Goal: Task Accomplishment & Management: Manage account settings

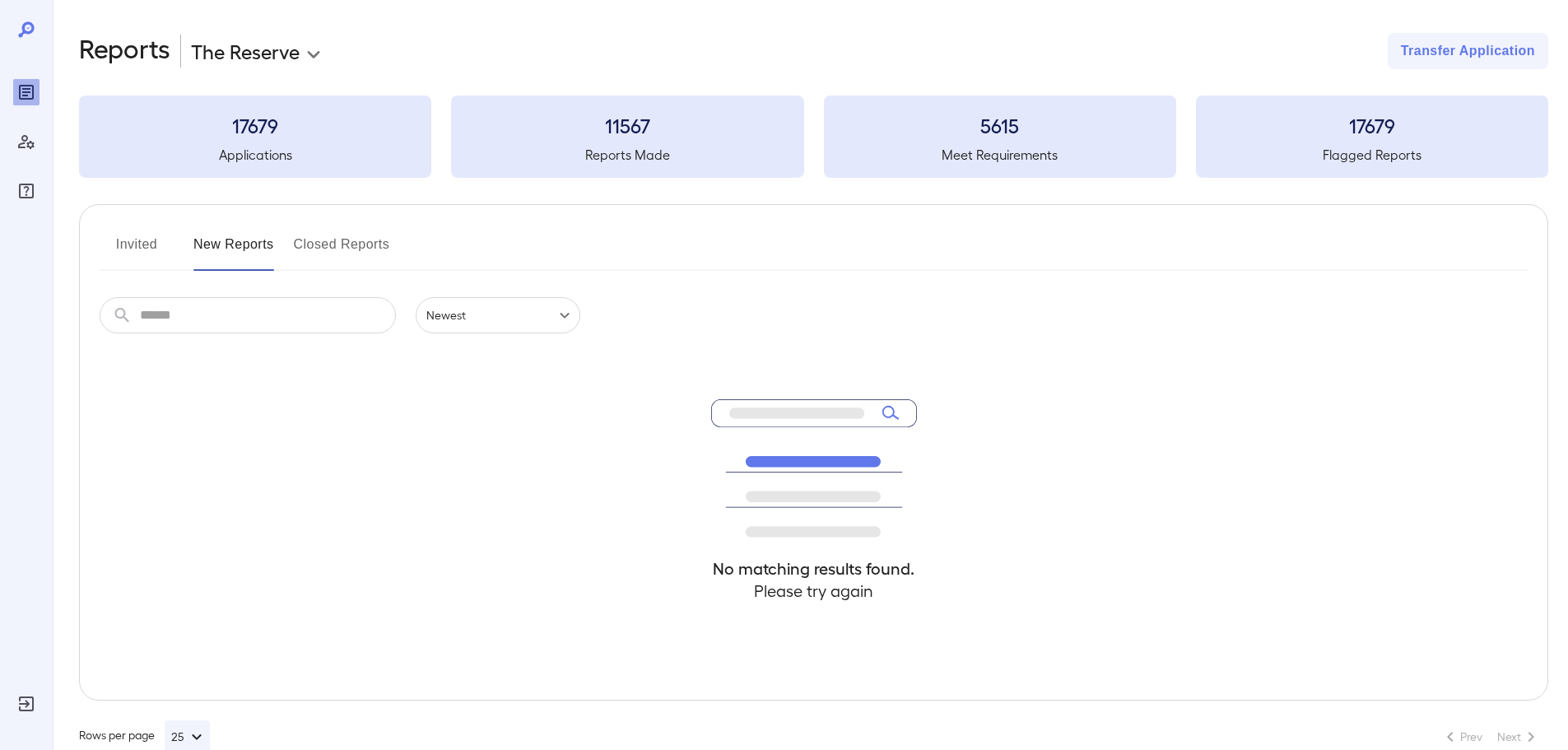
click at [119, 244] on button "Invited" at bounding box center [136, 251] width 74 height 40
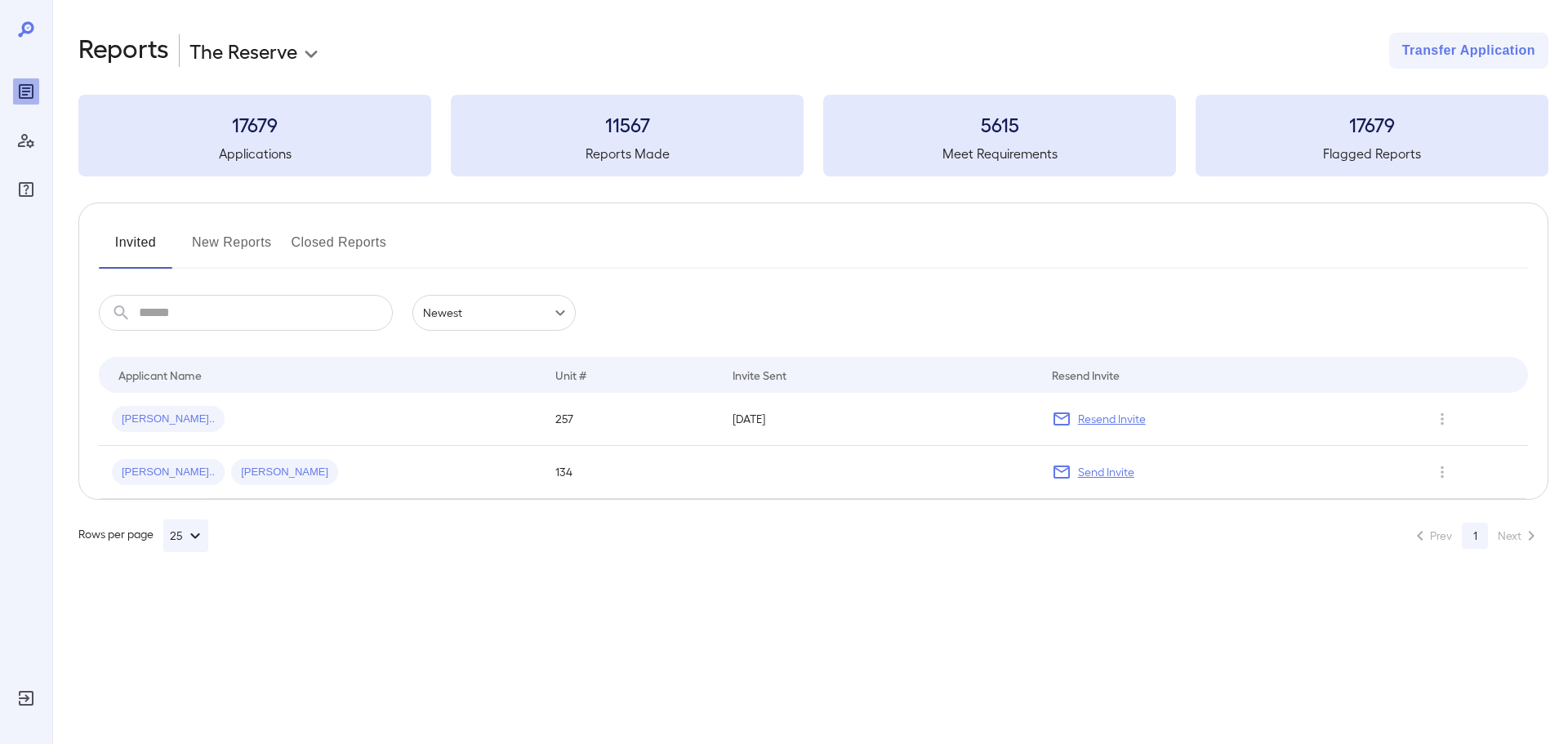
click at [221, 236] on button "New Reports" at bounding box center [232, 249] width 80 height 39
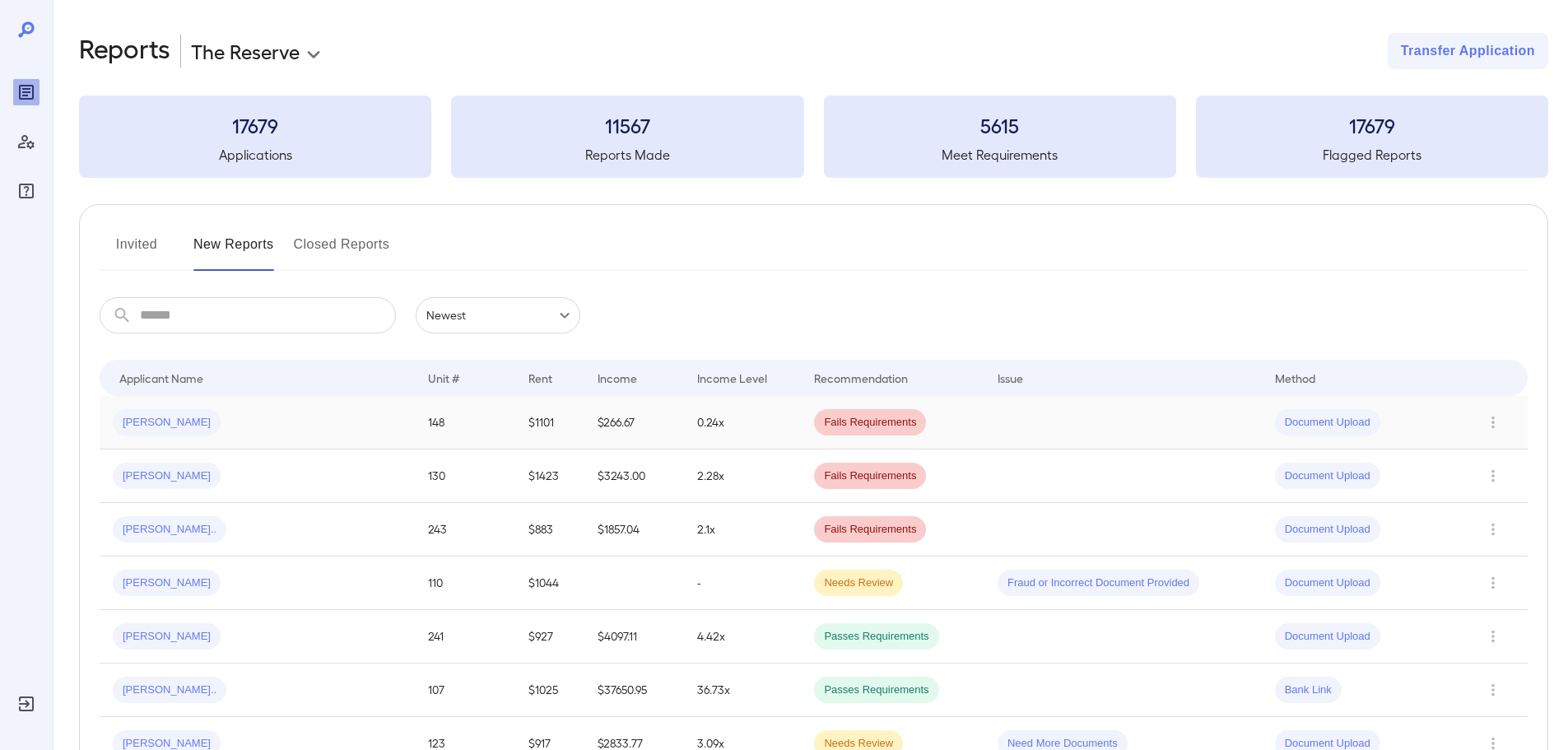
click at [230, 411] on div "JOSEPH M..." at bounding box center [257, 423] width 289 height 27
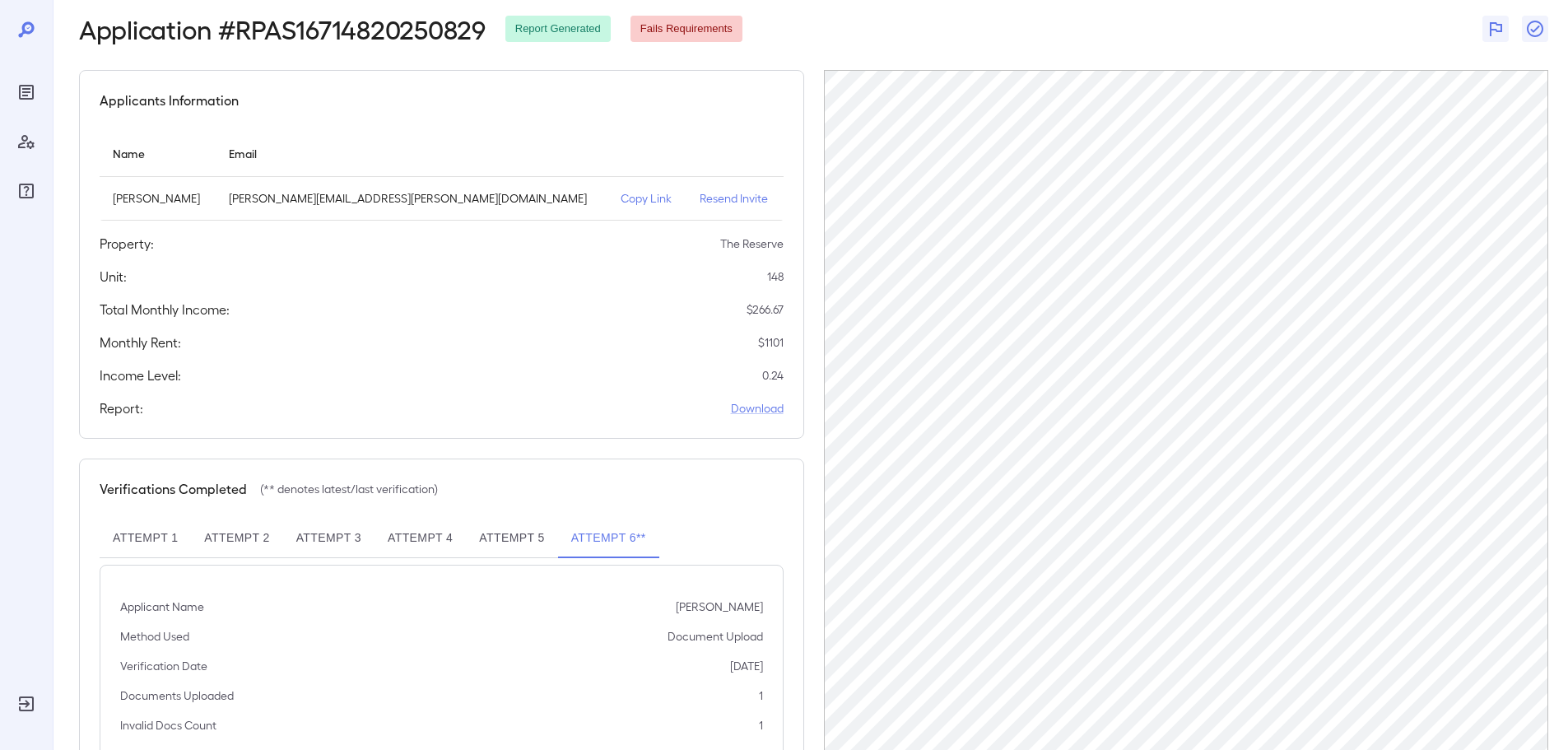
scroll to position [166, 0]
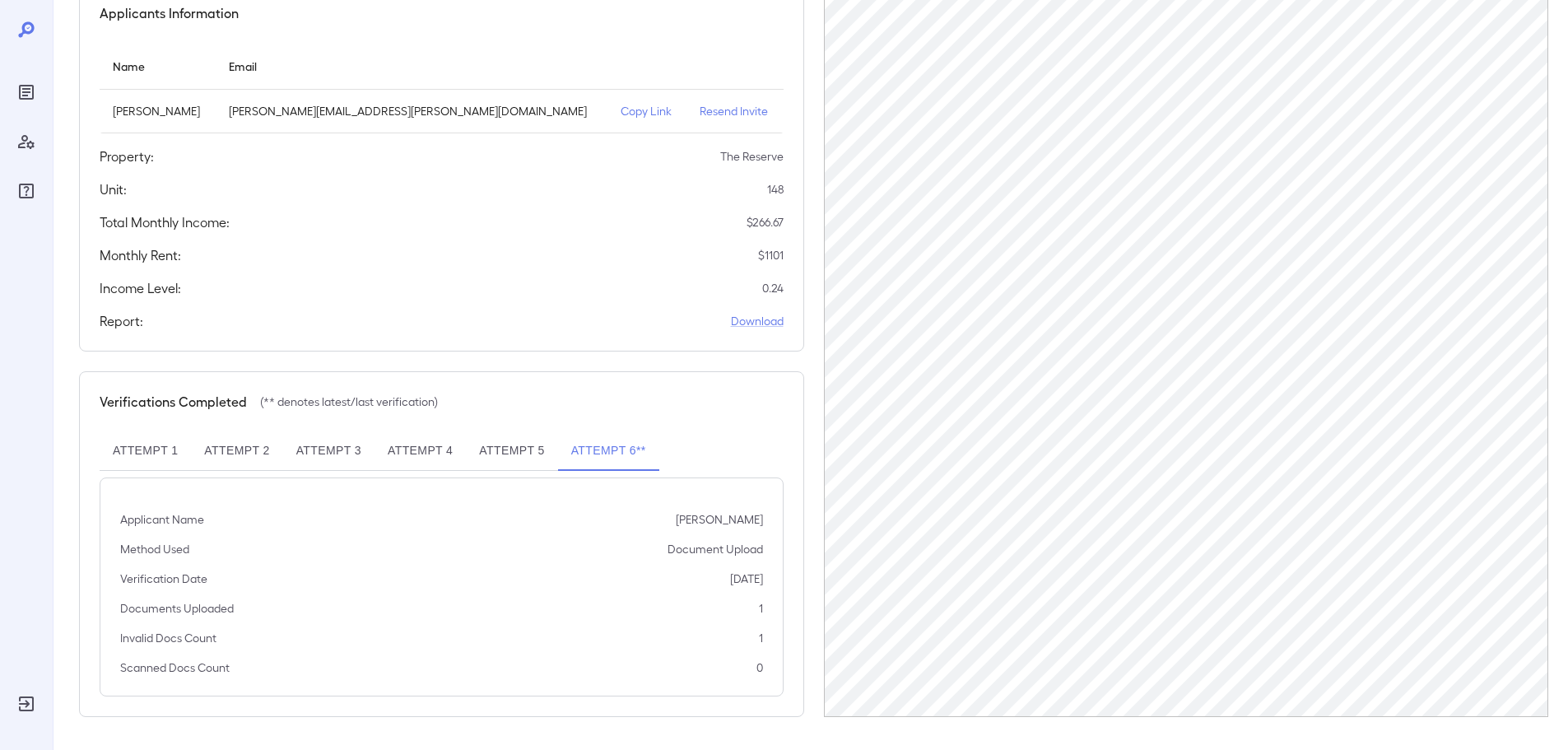
click at [499, 448] on button "Attempt 5" at bounding box center [512, 452] width 91 height 40
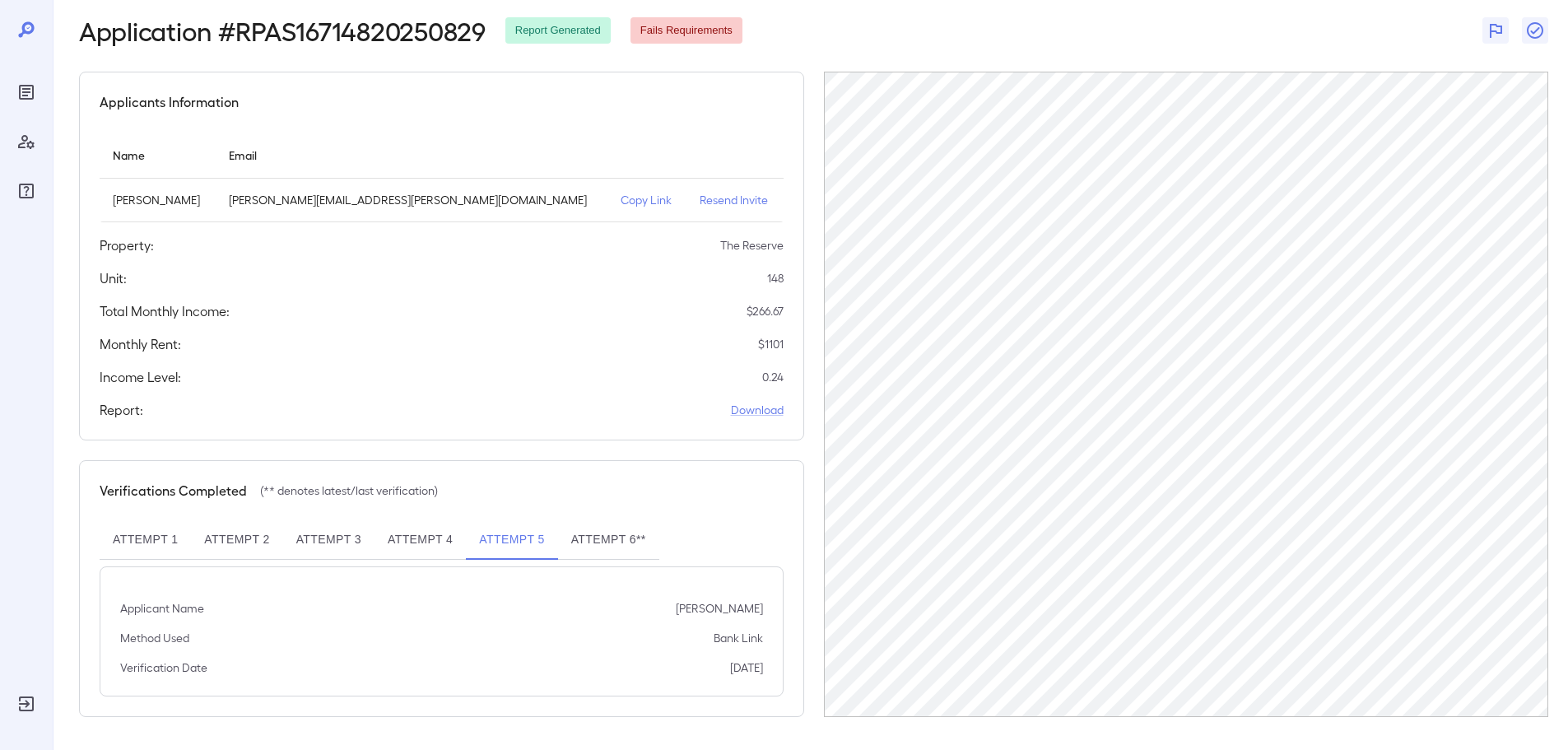
click at [403, 546] on button "Attempt 4" at bounding box center [420, 540] width 91 height 40
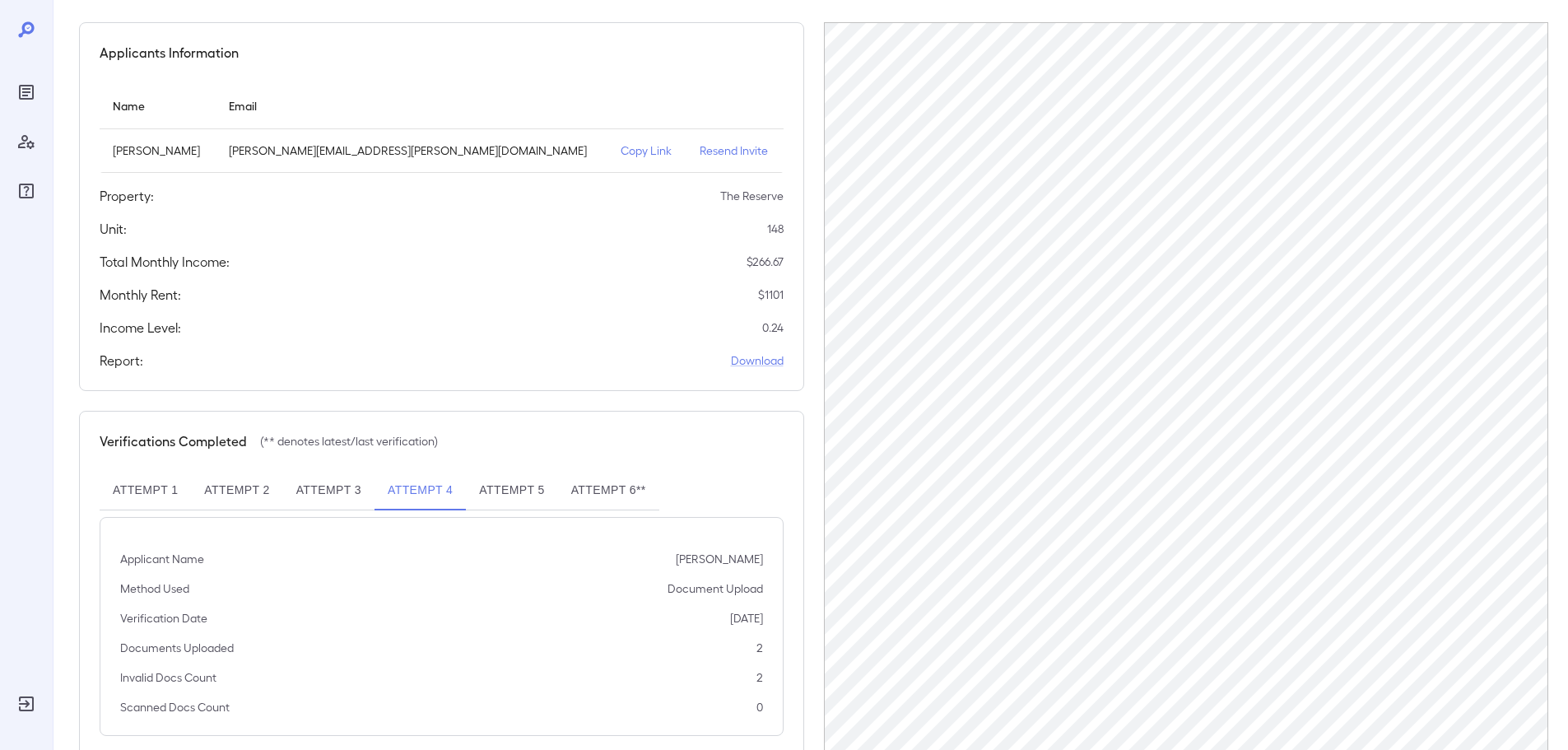
scroll to position [166, 0]
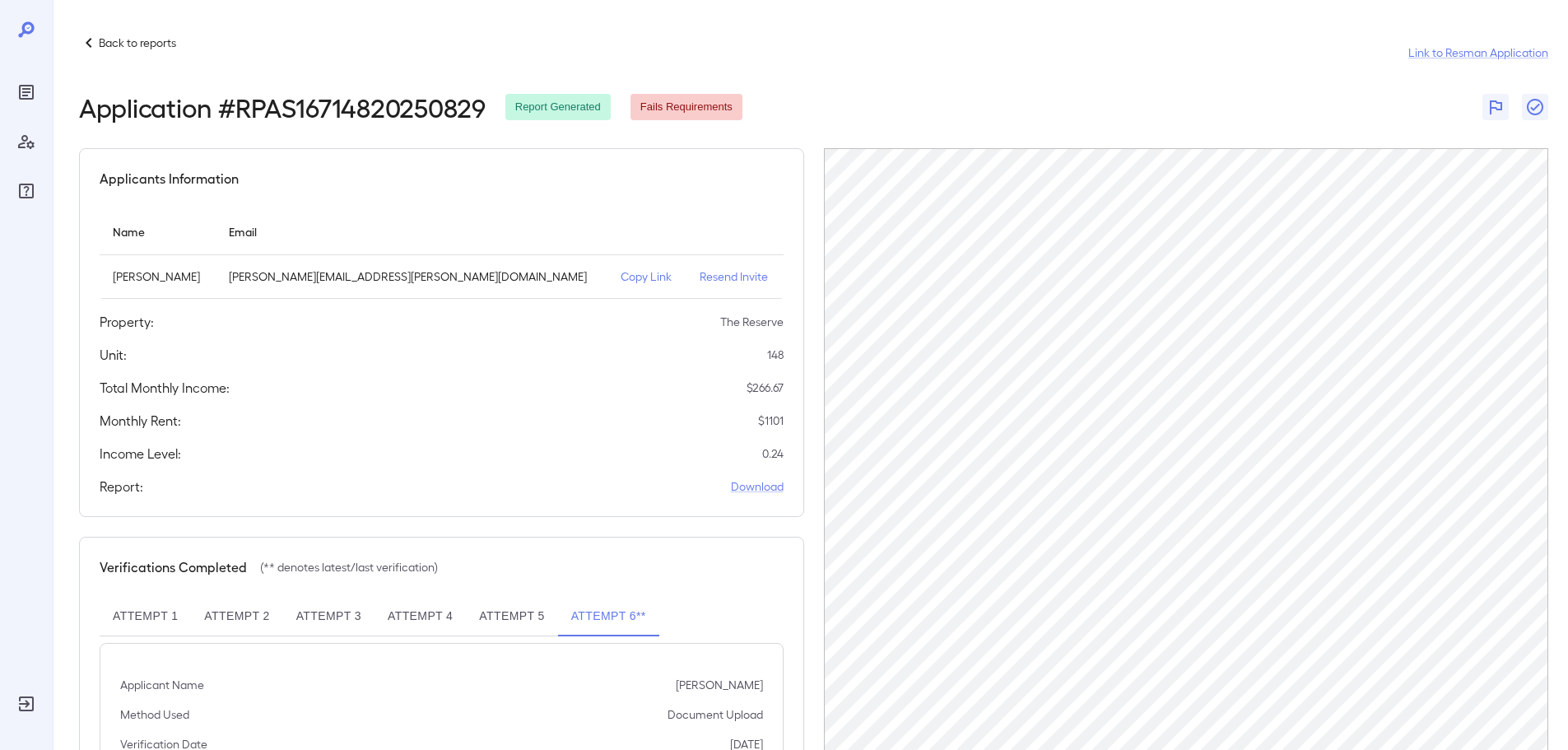
click at [408, 622] on button "Attempt 4" at bounding box center [420, 617] width 91 height 40
click at [505, 626] on button "Attempt 5" at bounding box center [512, 617] width 91 height 40
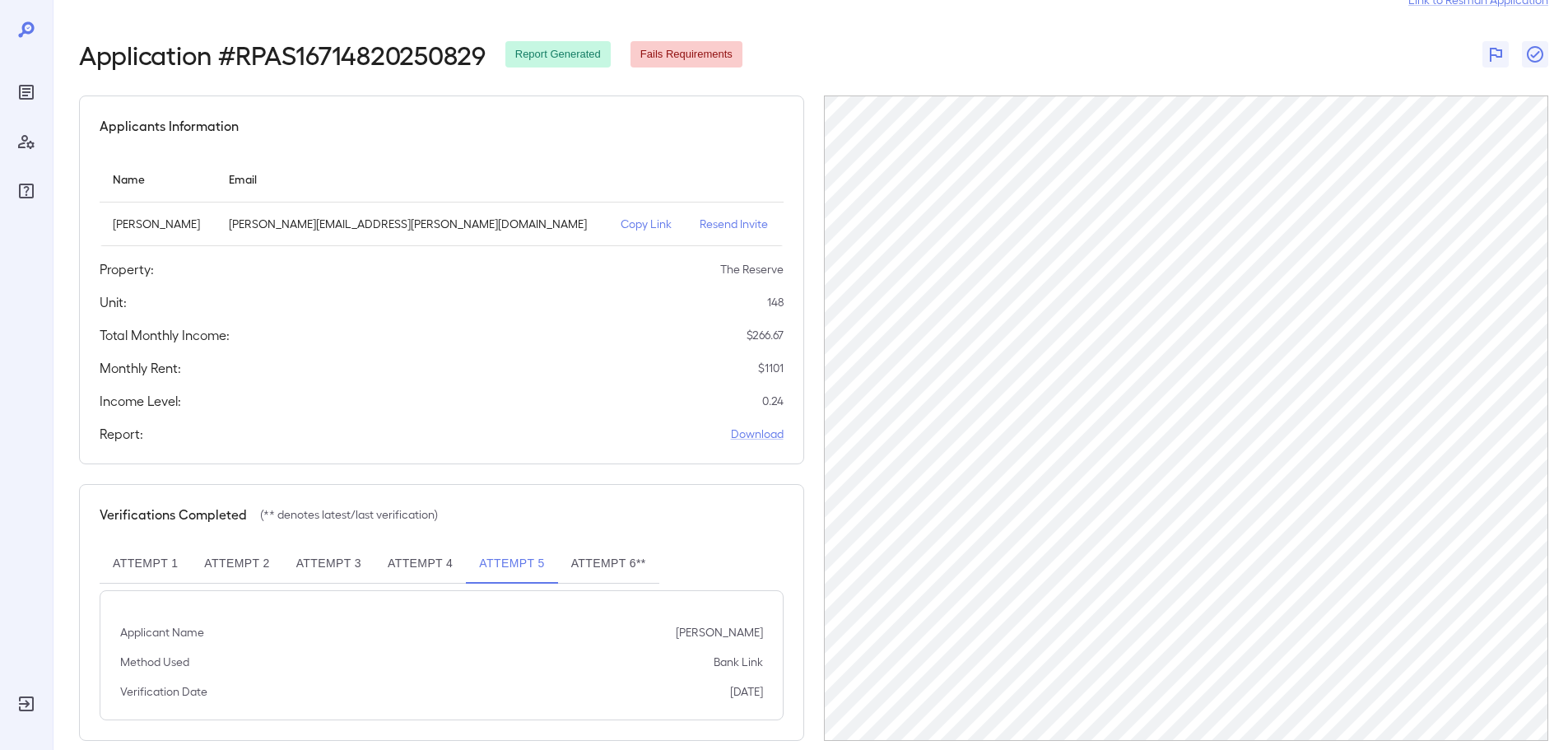
scroll to position [76, 0]
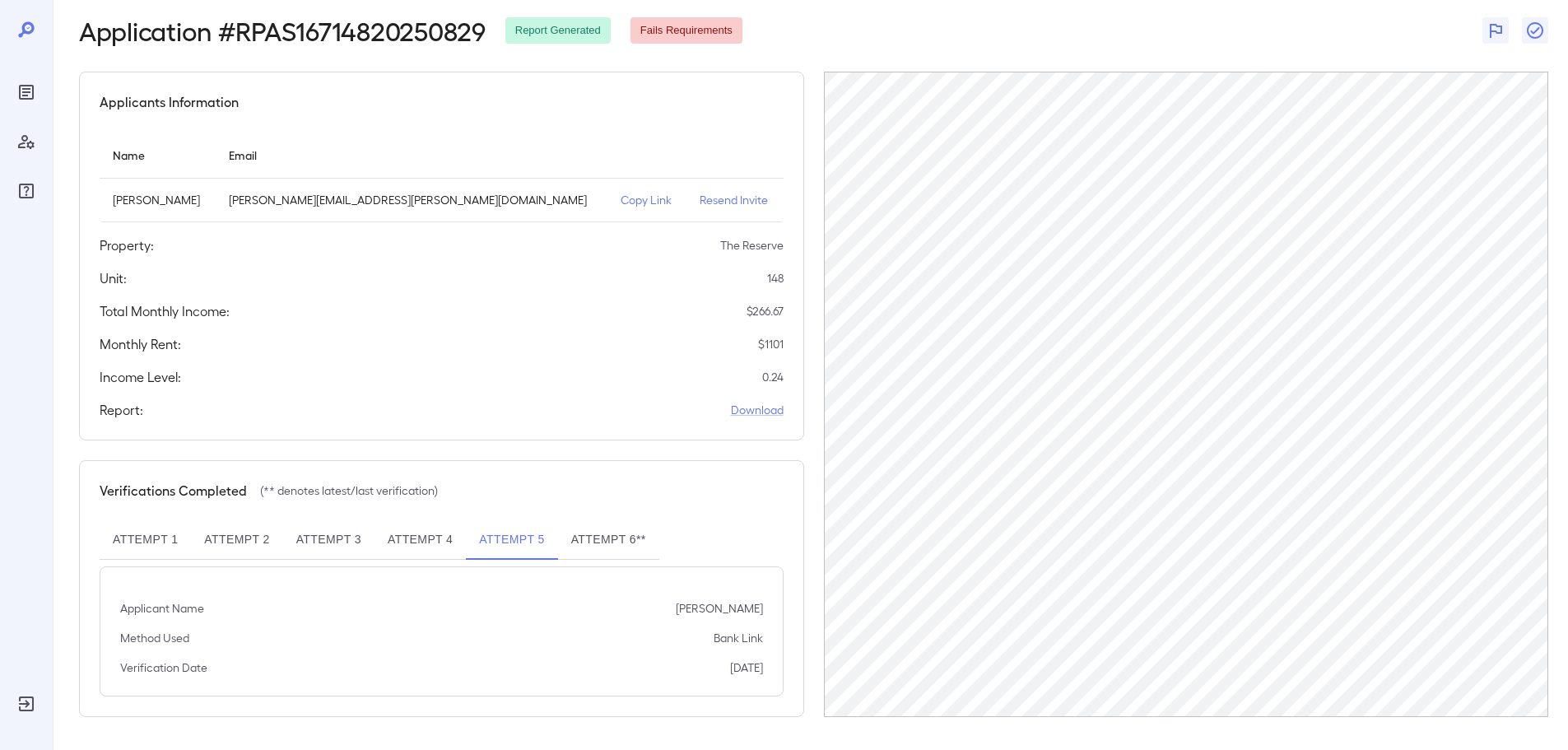
click at [408, 538] on button "Attempt 4" at bounding box center [420, 540] width 91 height 40
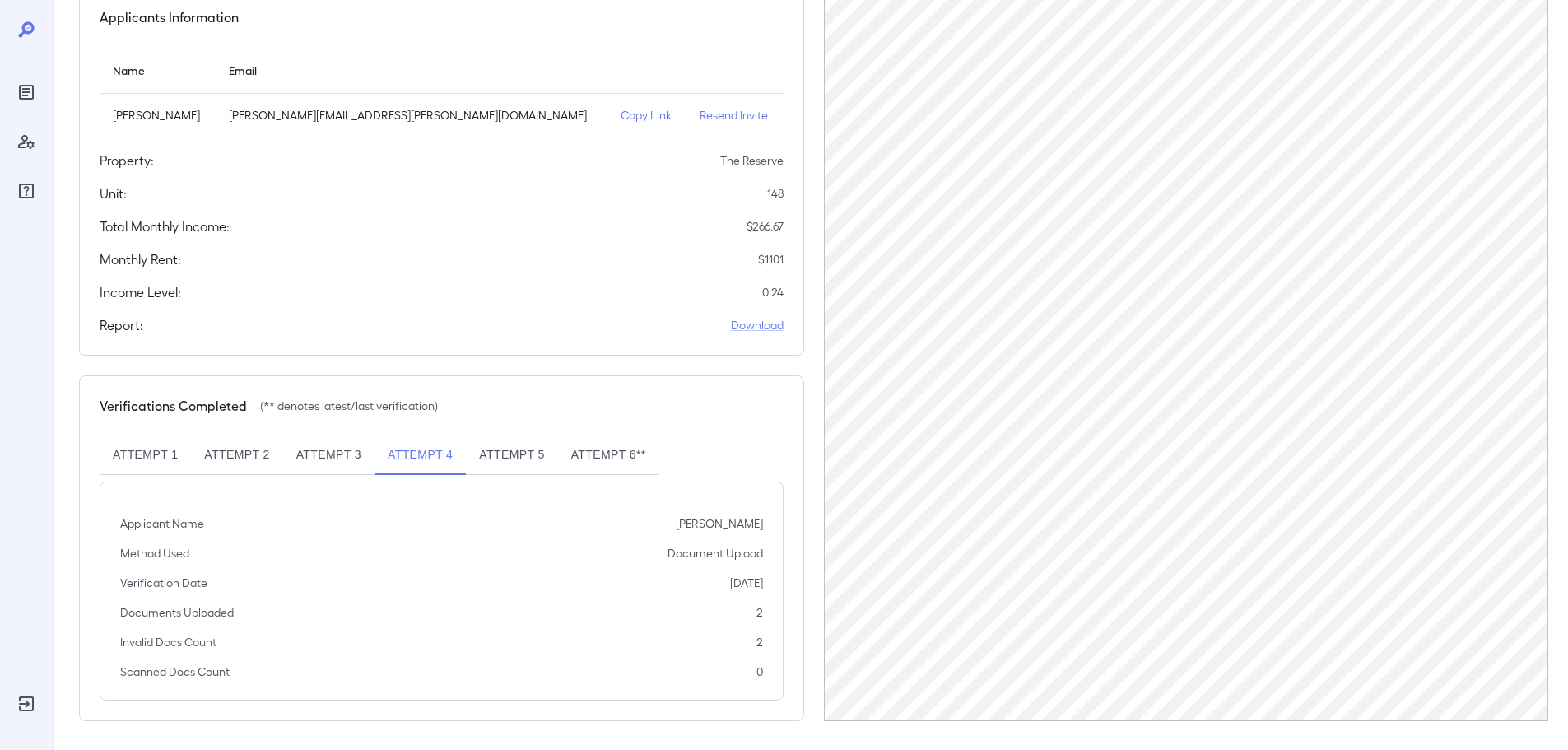
scroll to position [166, 0]
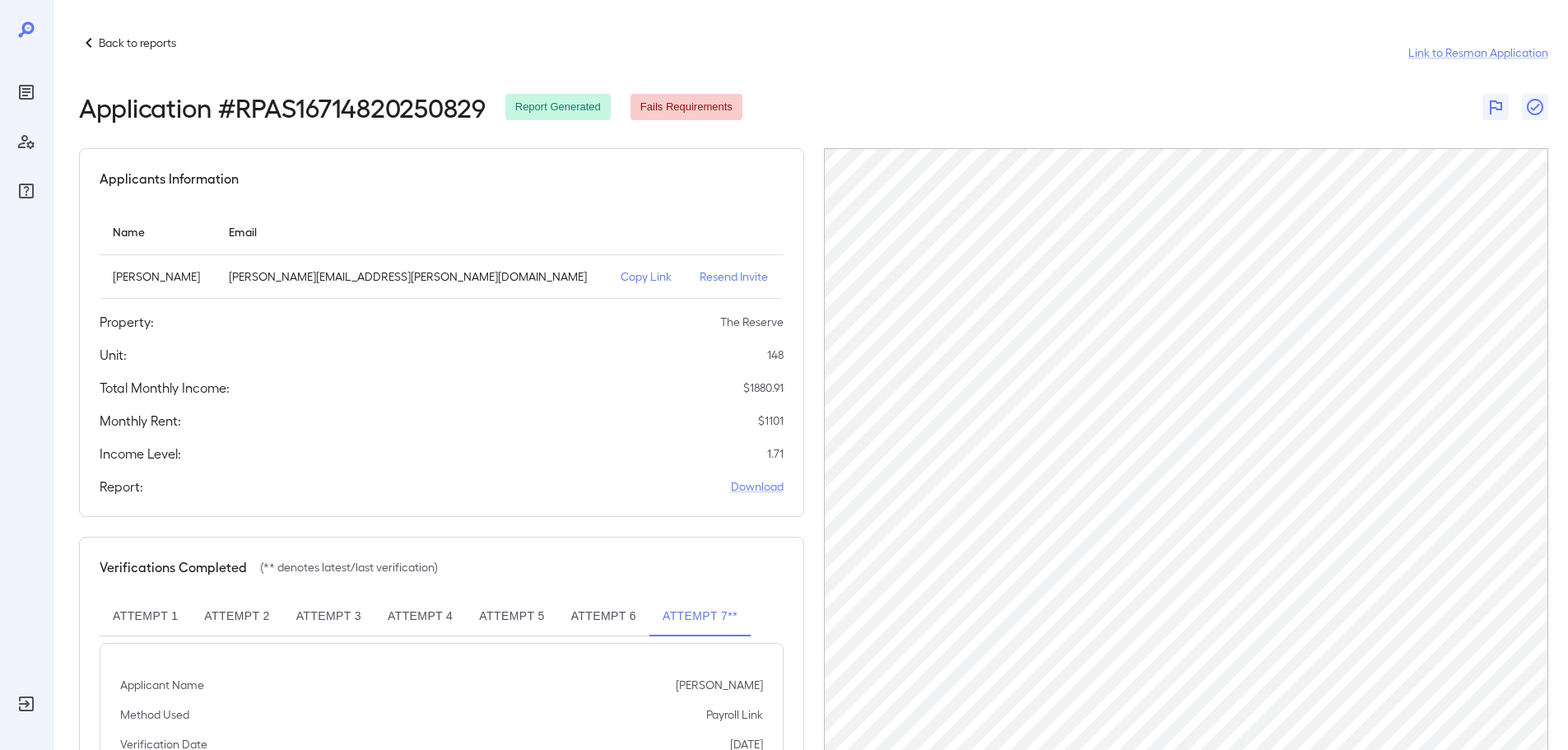
scroll to position [76, 0]
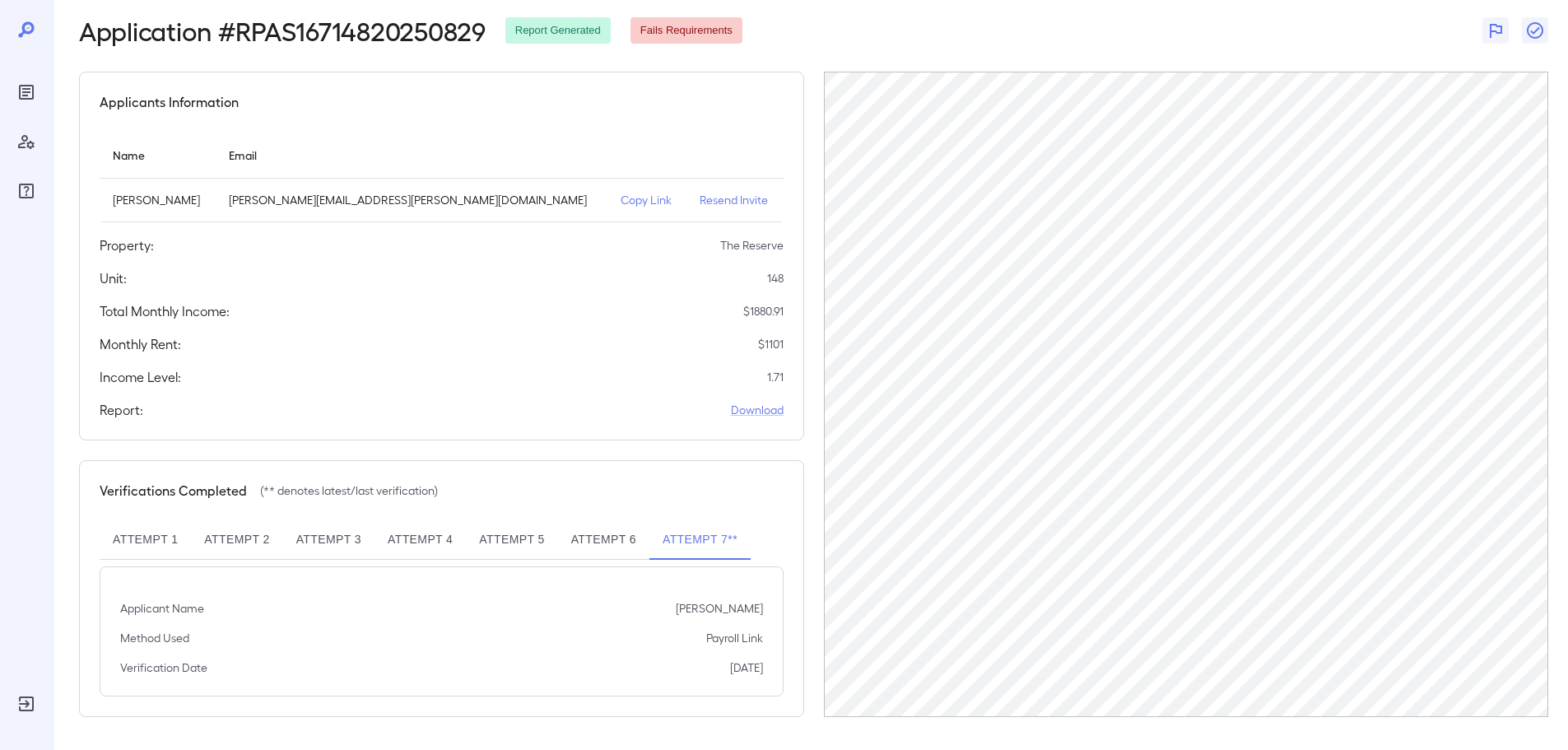
click at [419, 539] on button "Attempt 4" at bounding box center [420, 540] width 91 height 40
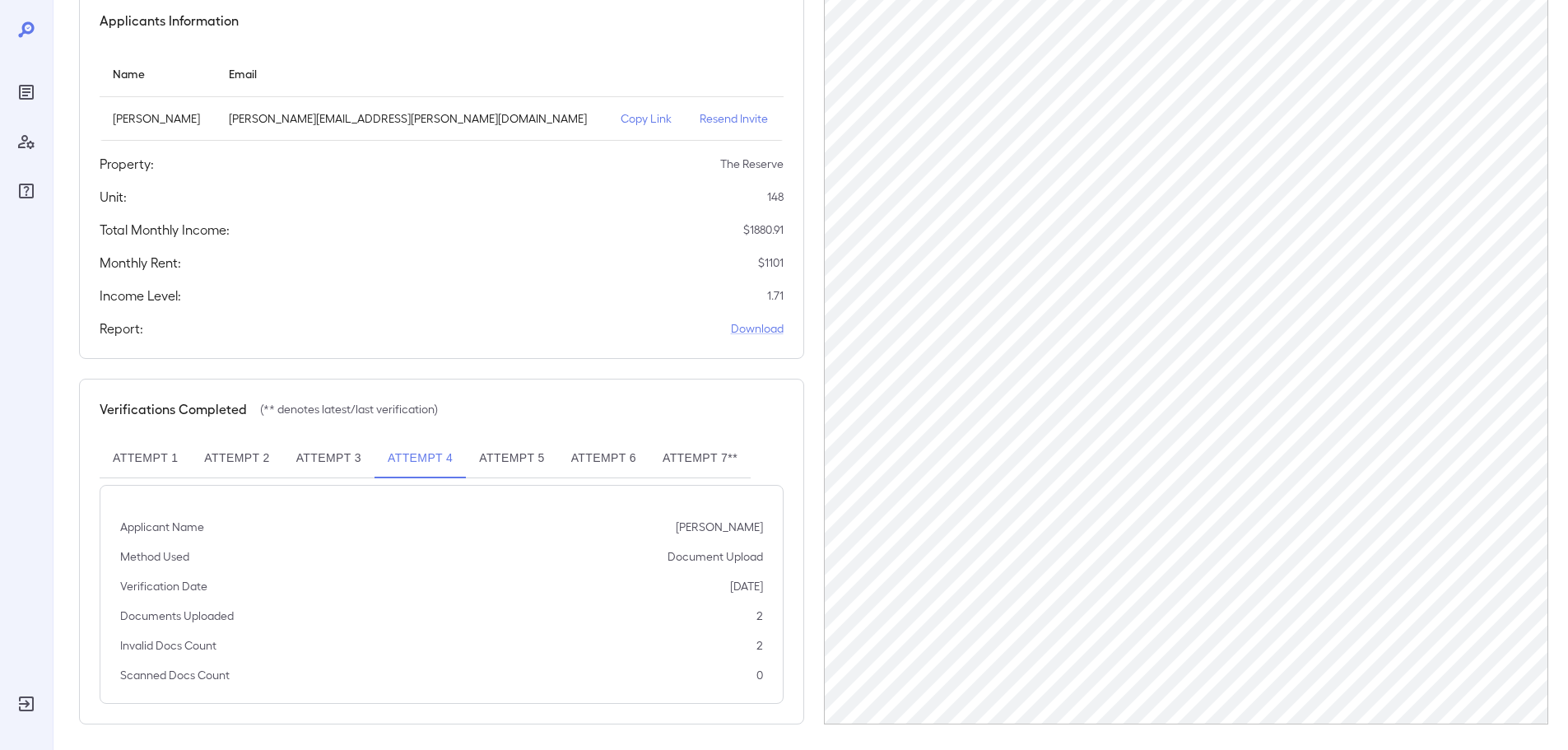
scroll to position [166, 0]
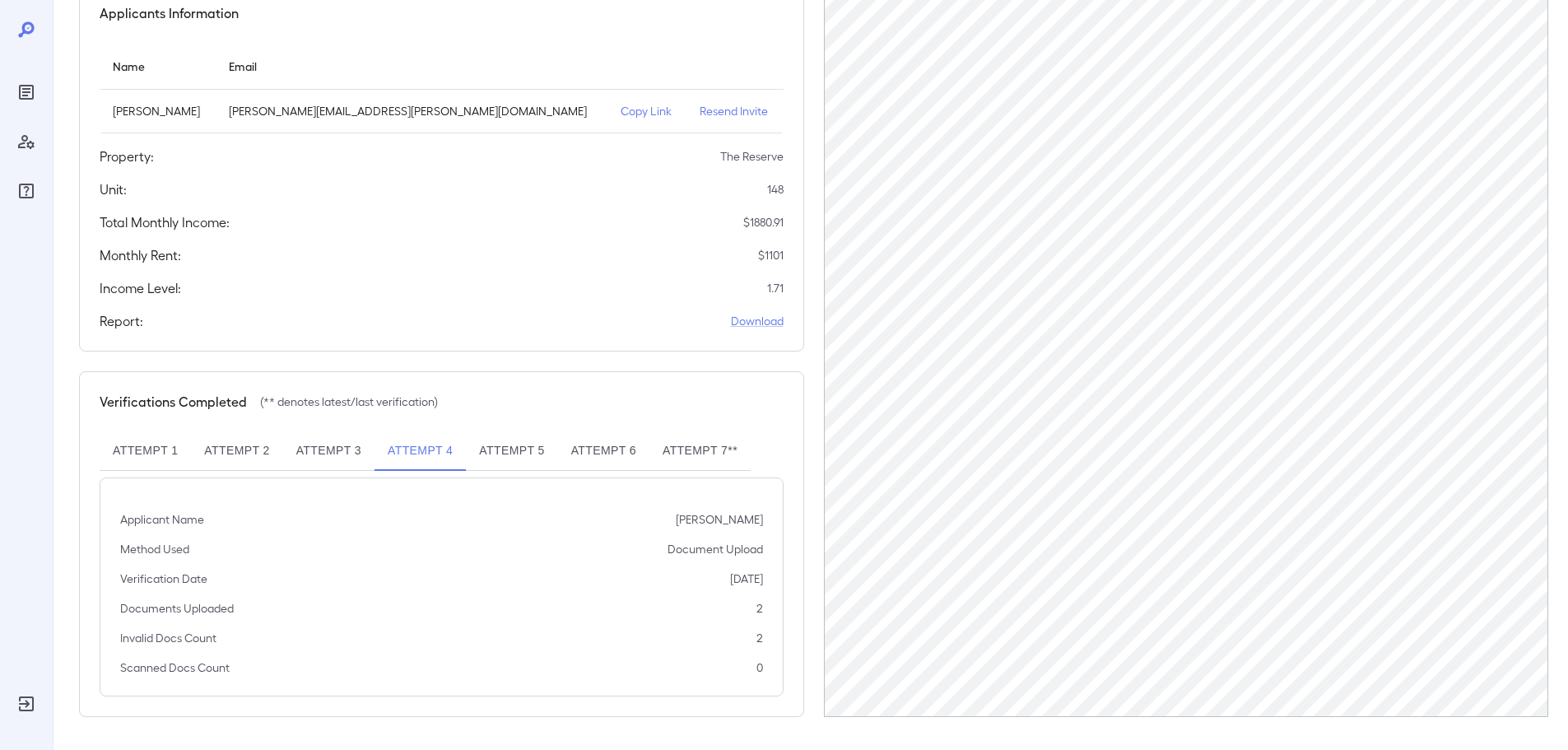
click at [516, 449] on button "Attempt 5" at bounding box center [512, 452] width 91 height 40
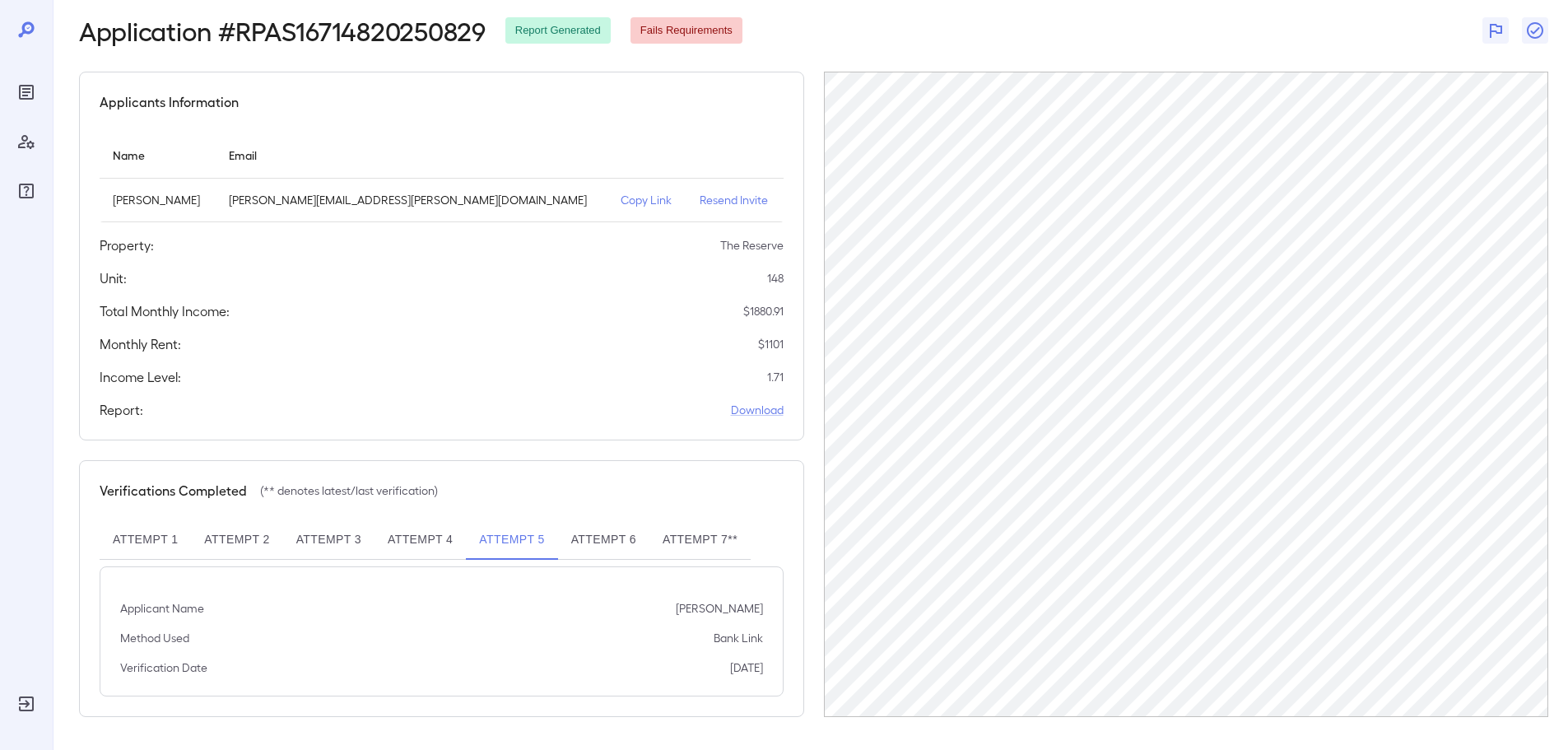
click at [613, 544] on button "Attempt 6" at bounding box center [604, 540] width 91 height 40
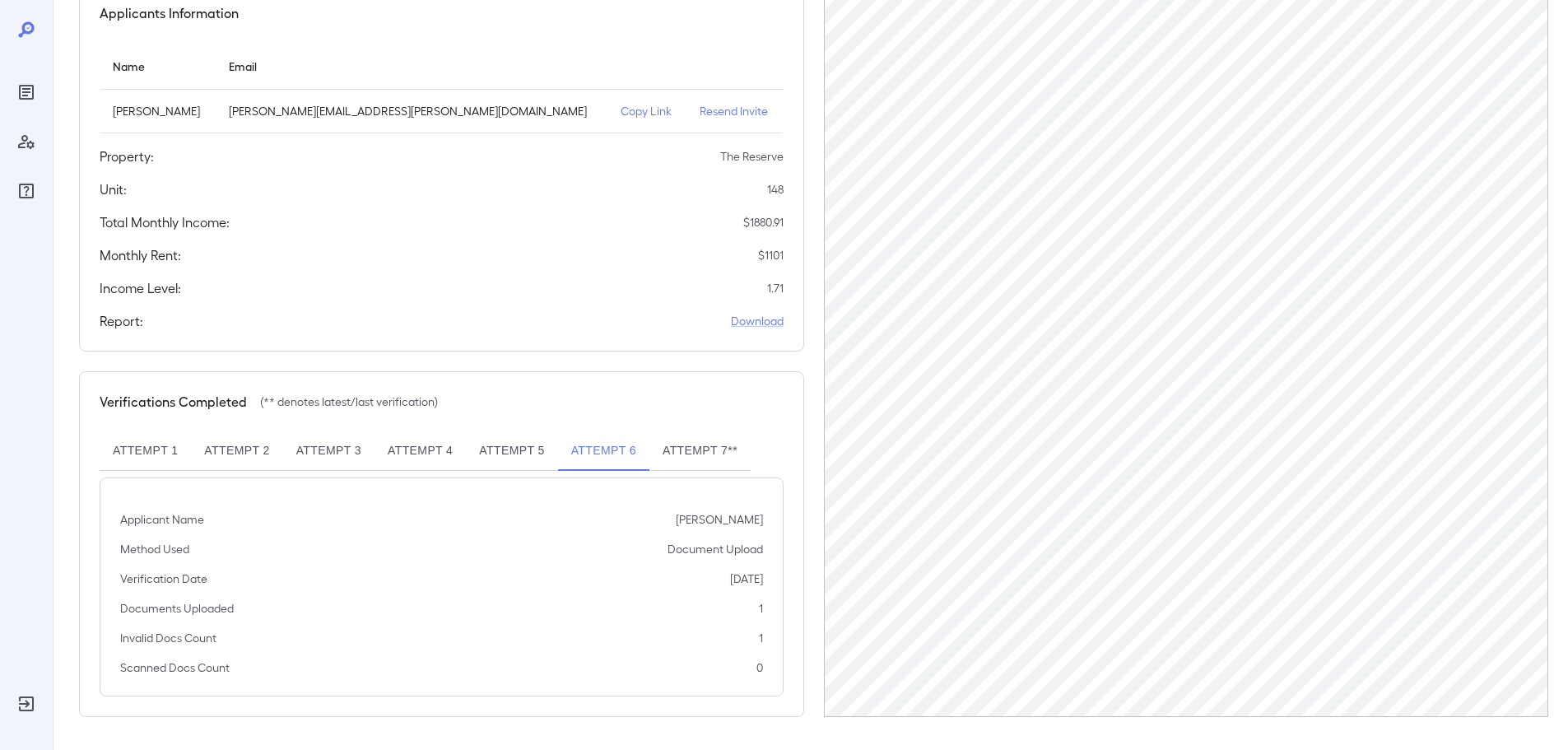
click at [504, 449] on button "Attempt 5" at bounding box center [512, 452] width 91 height 40
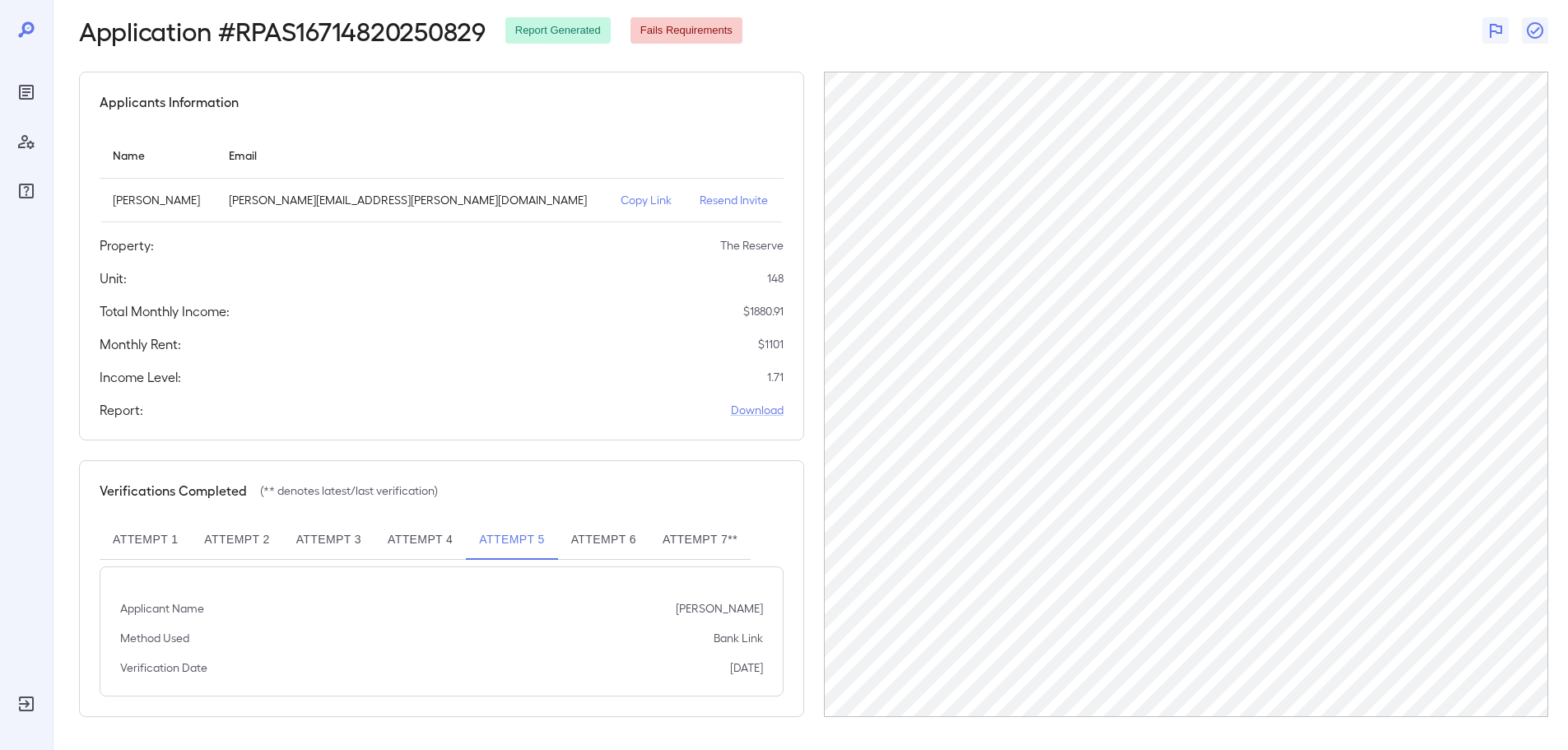
click at [608, 544] on button "Attempt 6" at bounding box center [604, 540] width 91 height 40
click at [688, 533] on button "Attempt 7**" at bounding box center [700, 540] width 101 height 40
